Goal: Navigation & Orientation: Find specific page/section

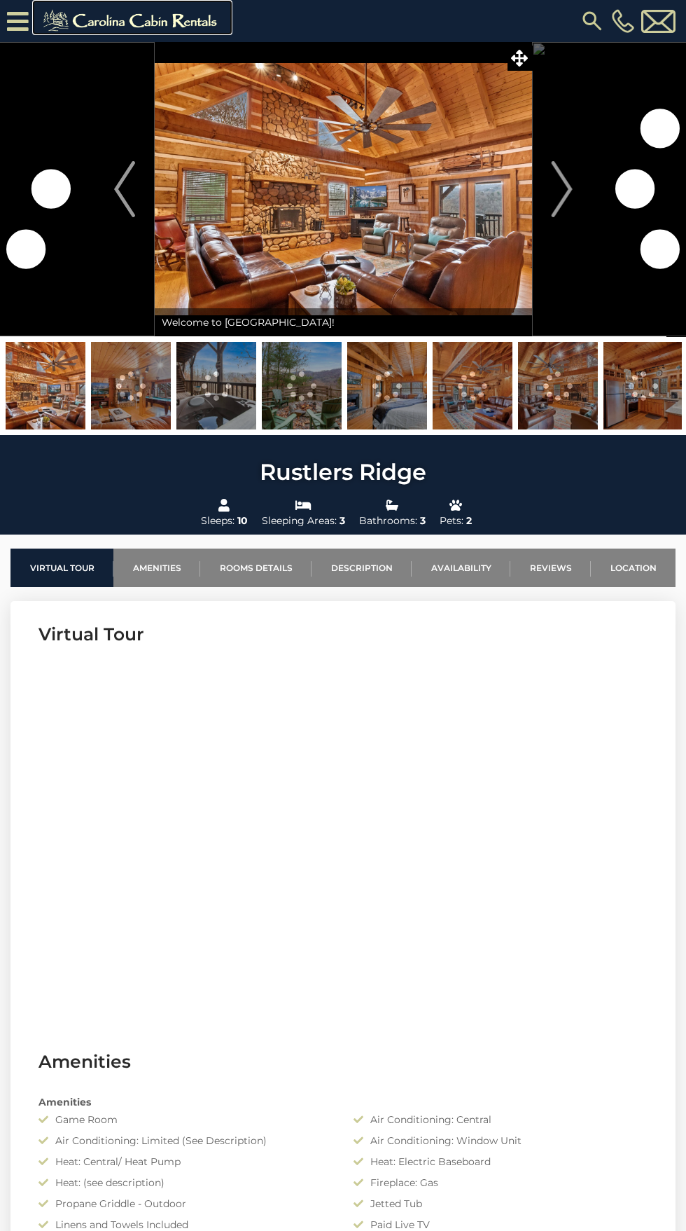
click at [48, 29] on img at bounding box center [132, 21] width 193 height 28
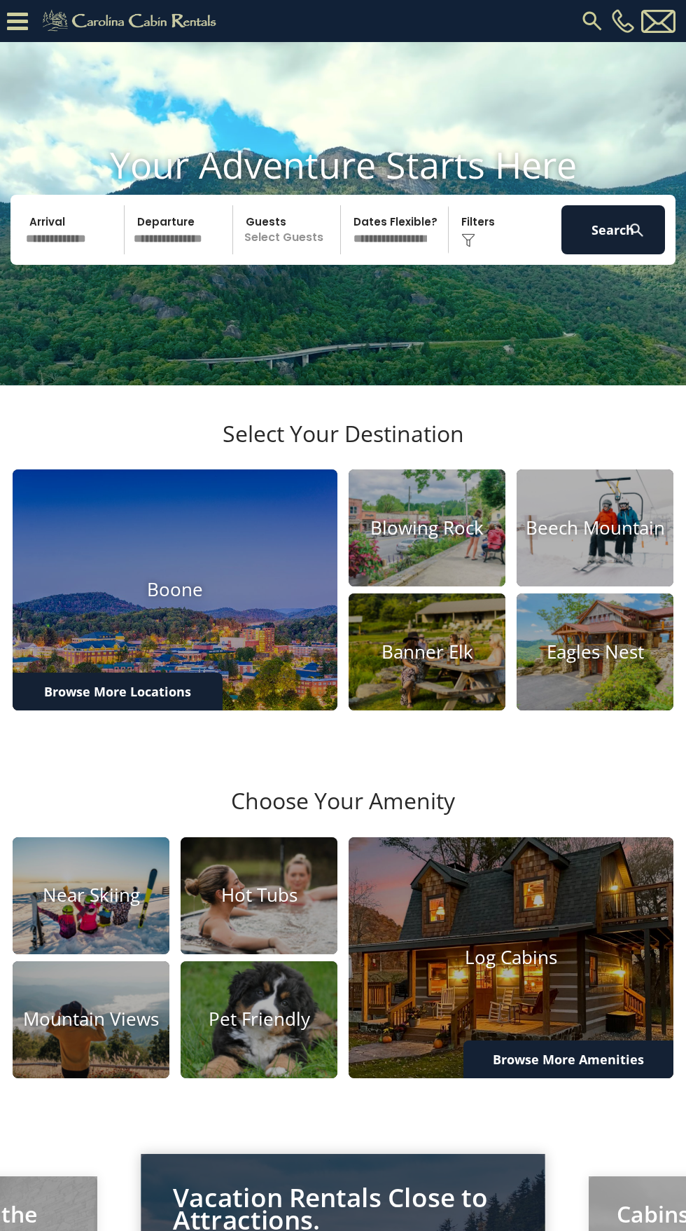
click at [21, 25] on icon at bounding box center [17, 21] width 21 height 25
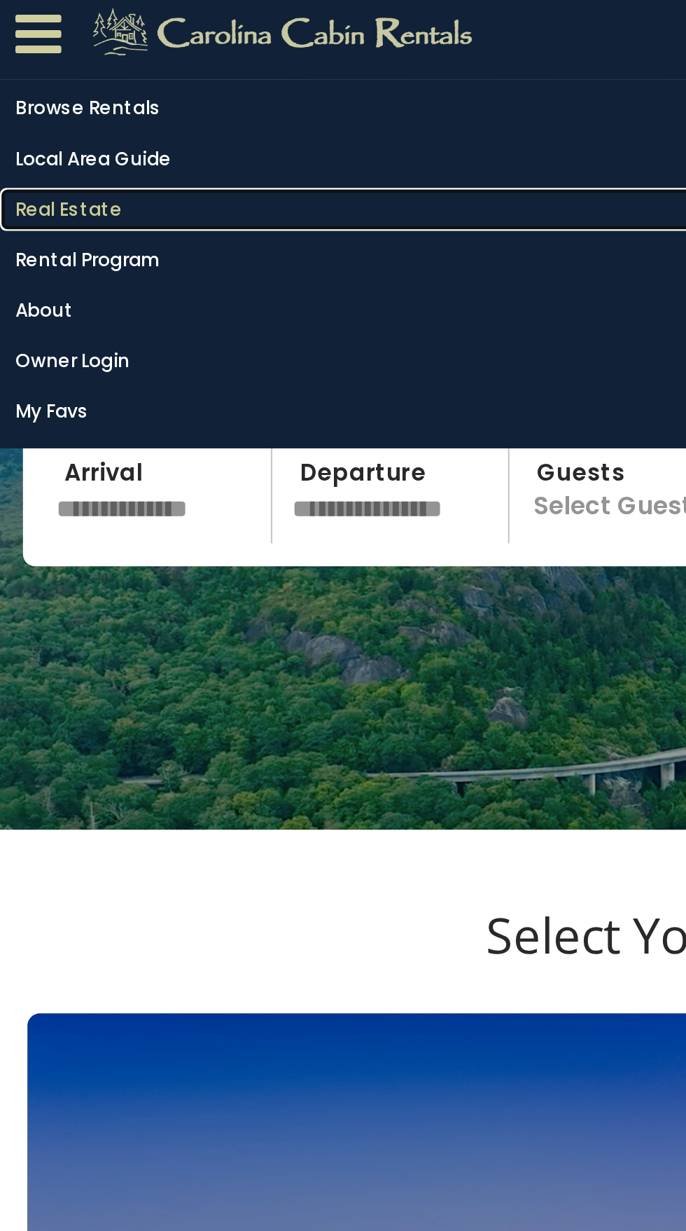
click at [41, 107] on link "Real Estate" at bounding box center [339, 102] width 679 height 20
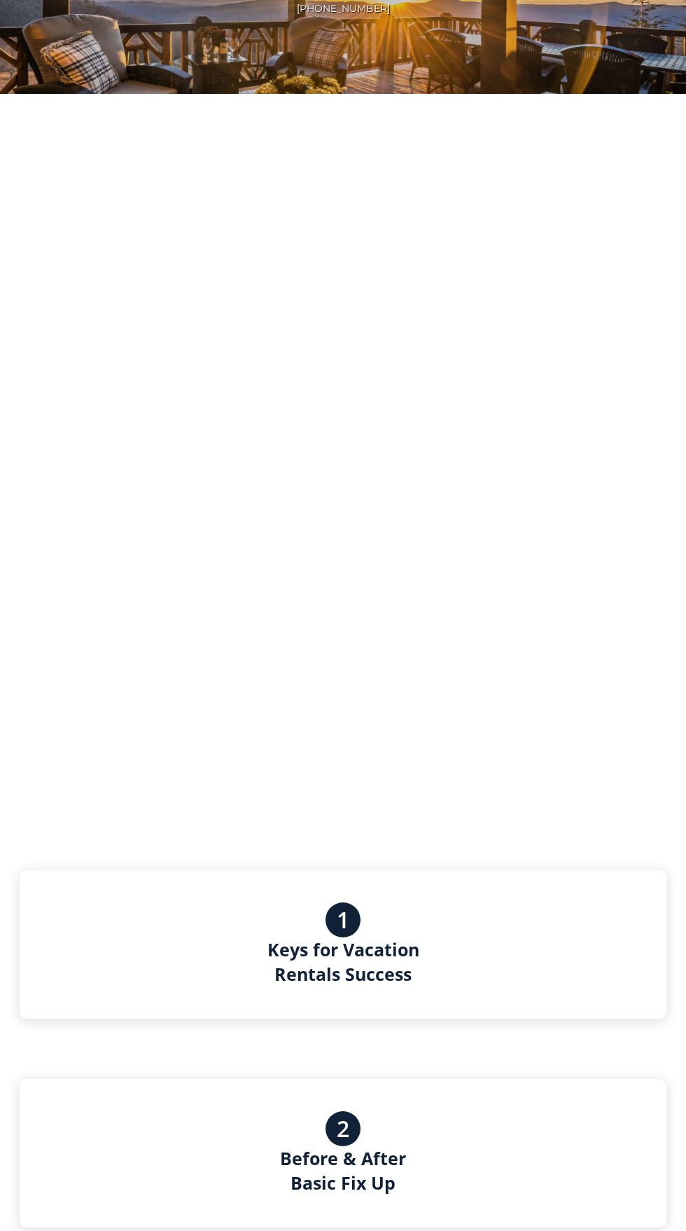
scroll to position [213, 0]
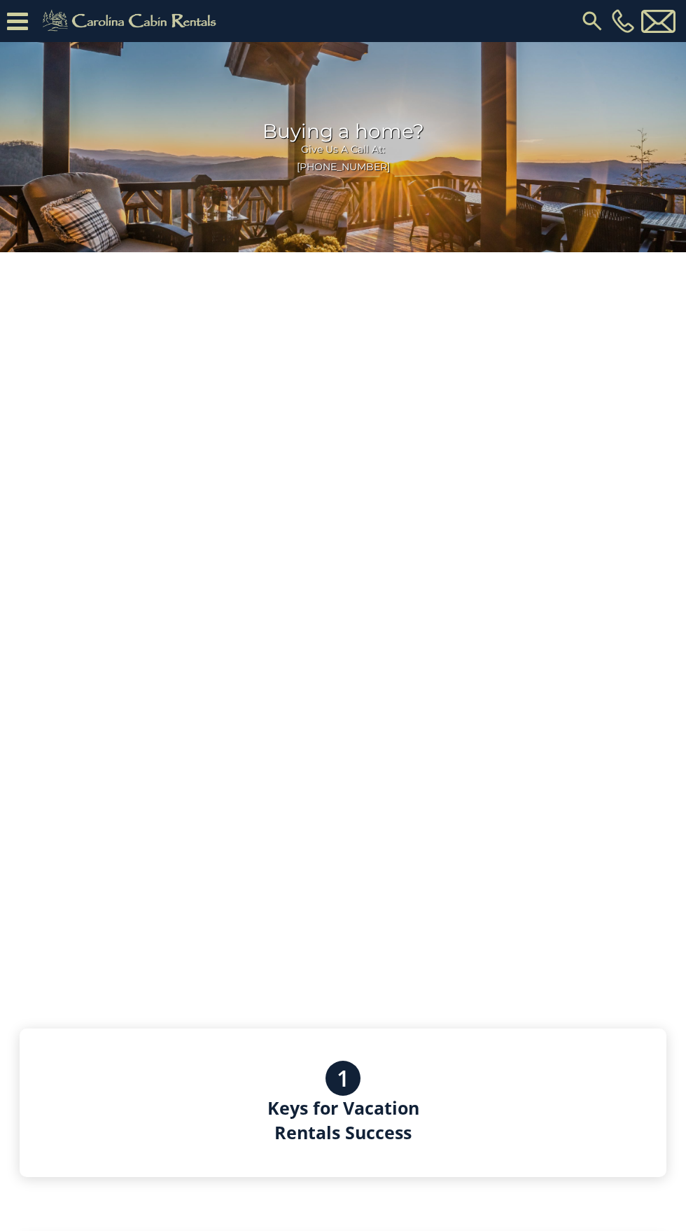
click at [22, 24] on icon at bounding box center [17, 21] width 21 height 25
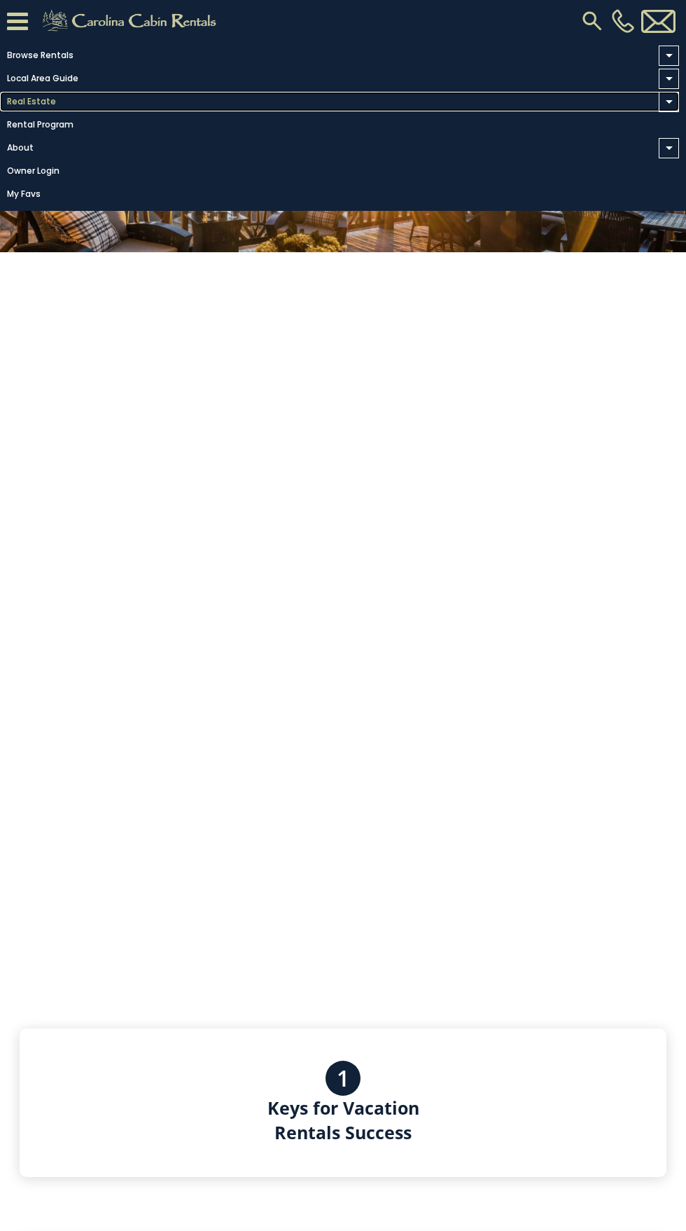
click at [16, 98] on link "Real Estate" at bounding box center [339, 102] width 679 height 20
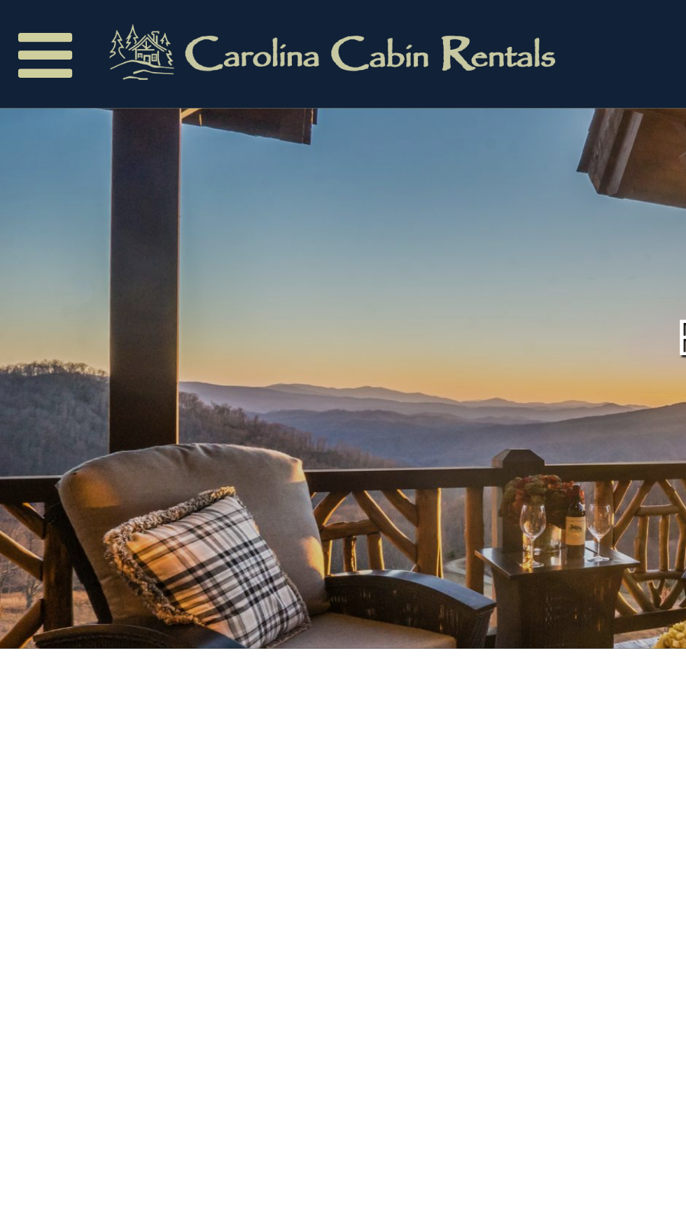
click at [20, 14] on icon at bounding box center [17, 21] width 21 height 25
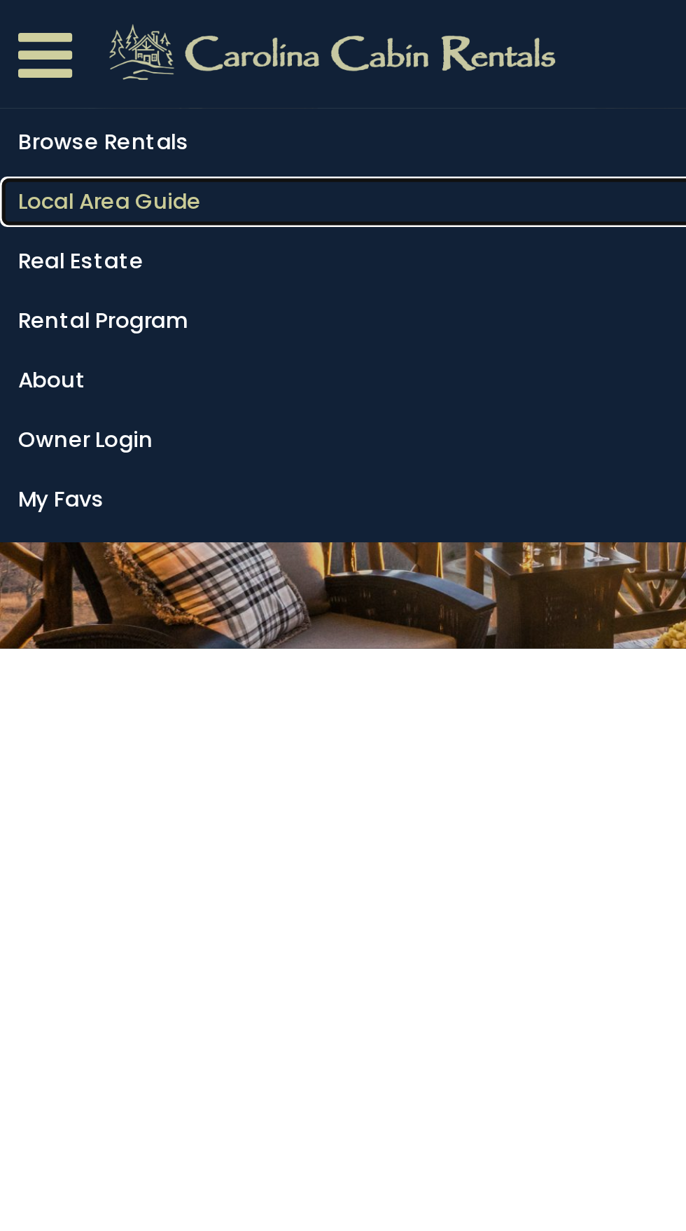
click at [25, 79] on link "Local Area Guide" at bounding box center [339, 79] width 679 height 20
